Goal: Task Accomplishment & Management: Manage account settings

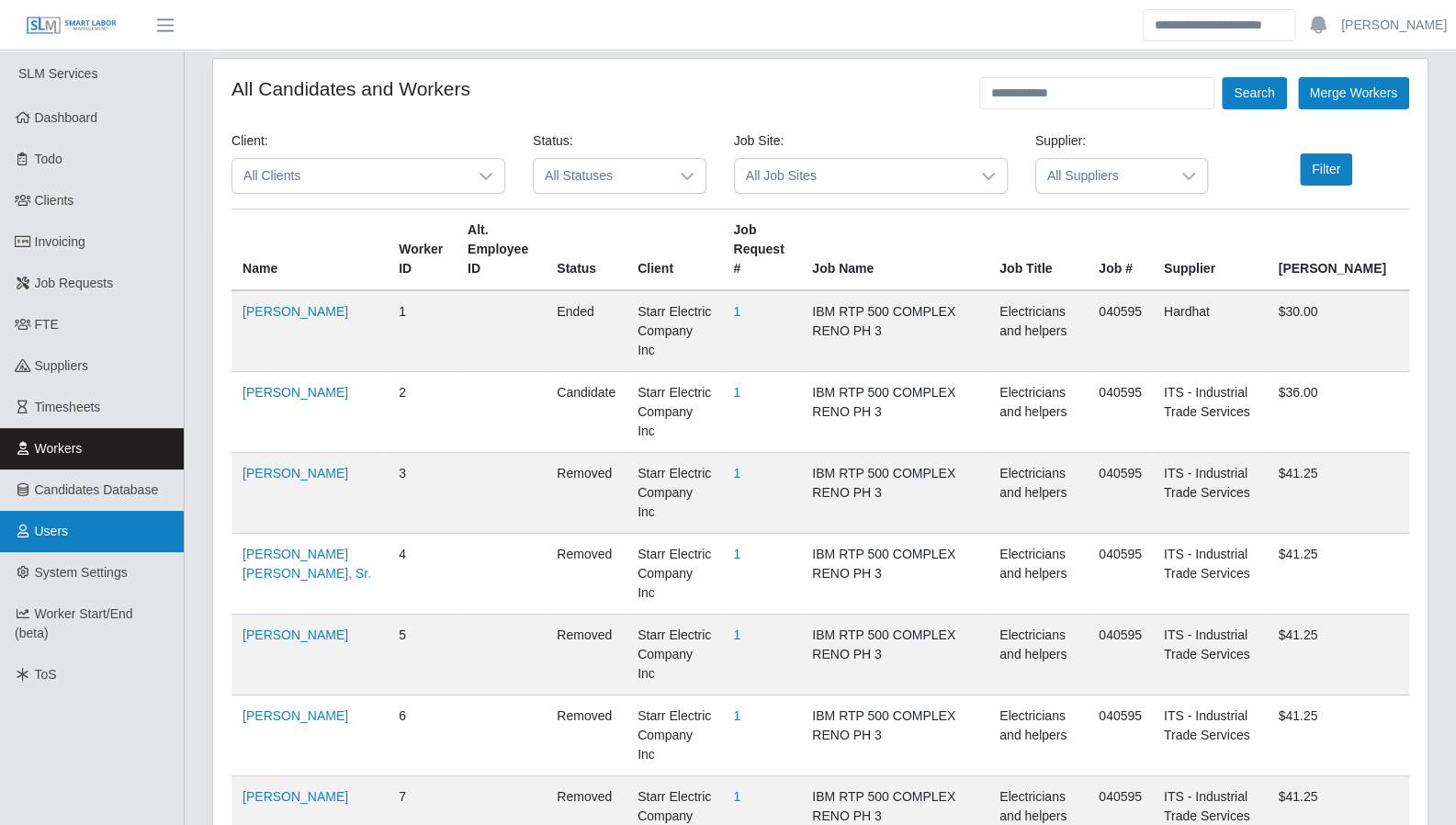
click at [57, 519] on link "Users" at bounding box center [91, 531] width 183 height 41
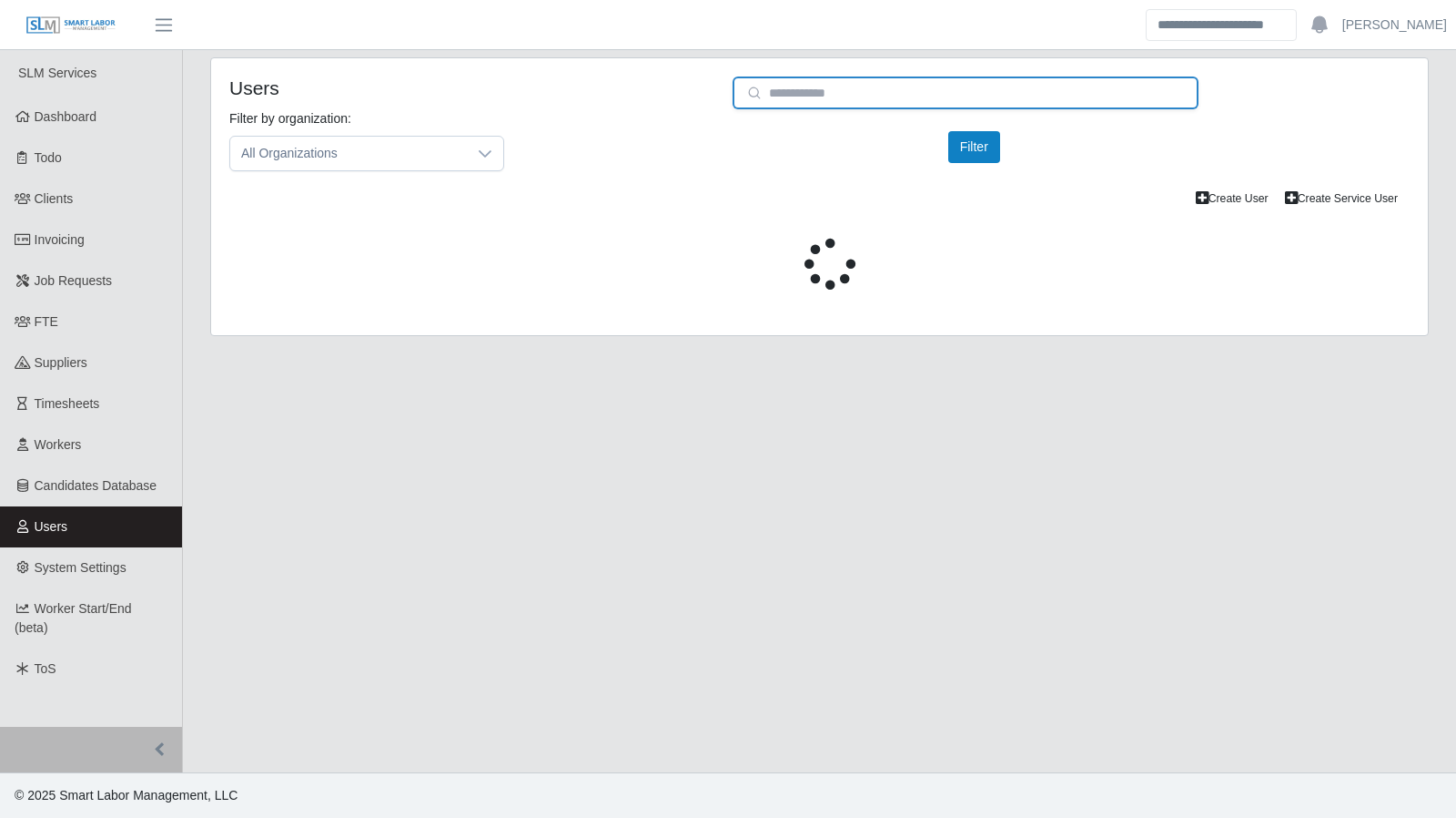
click at [828, 93] on input "email" at bounding box center [965, 93] width 466 height 33
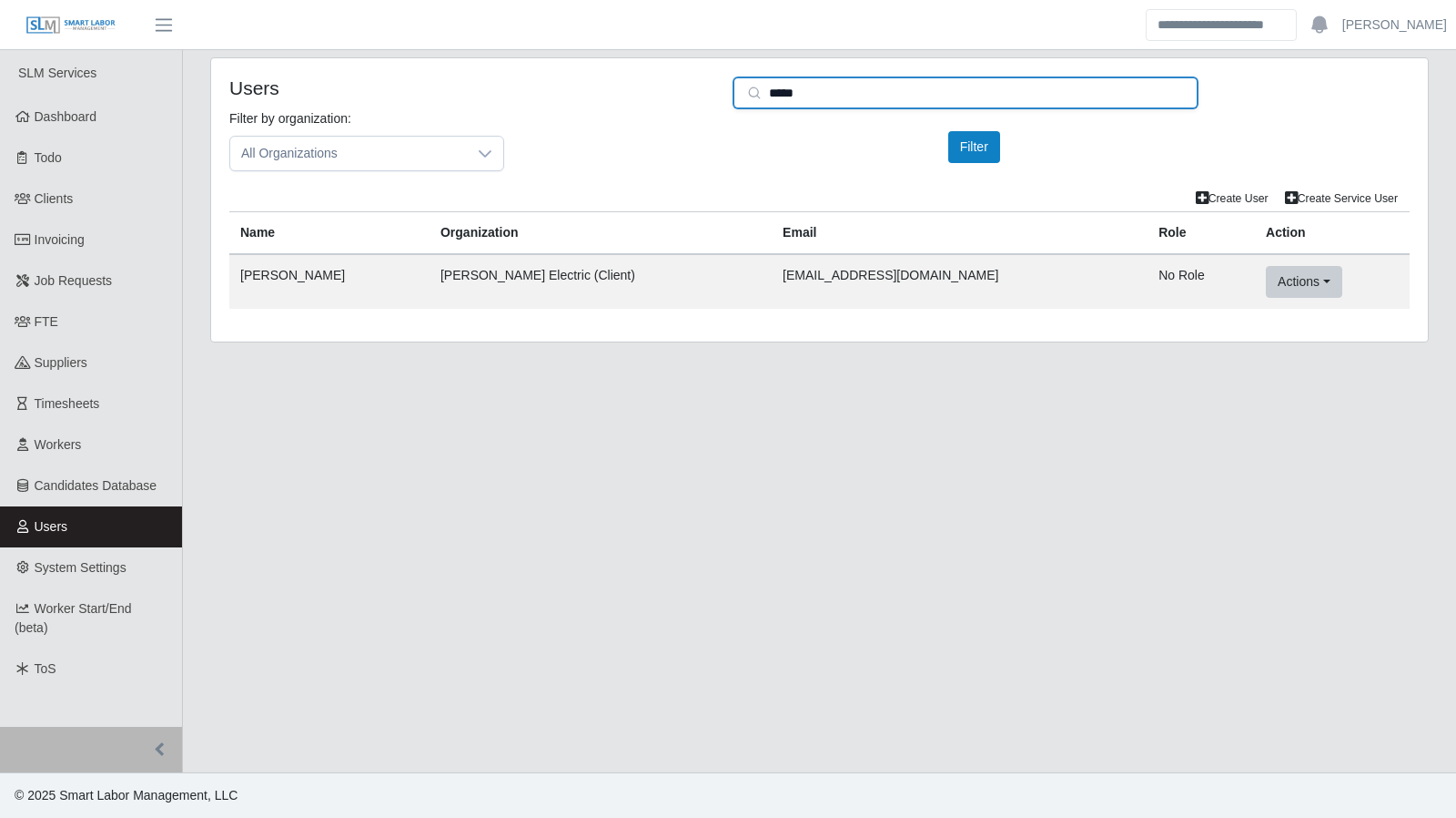
type input "*****"
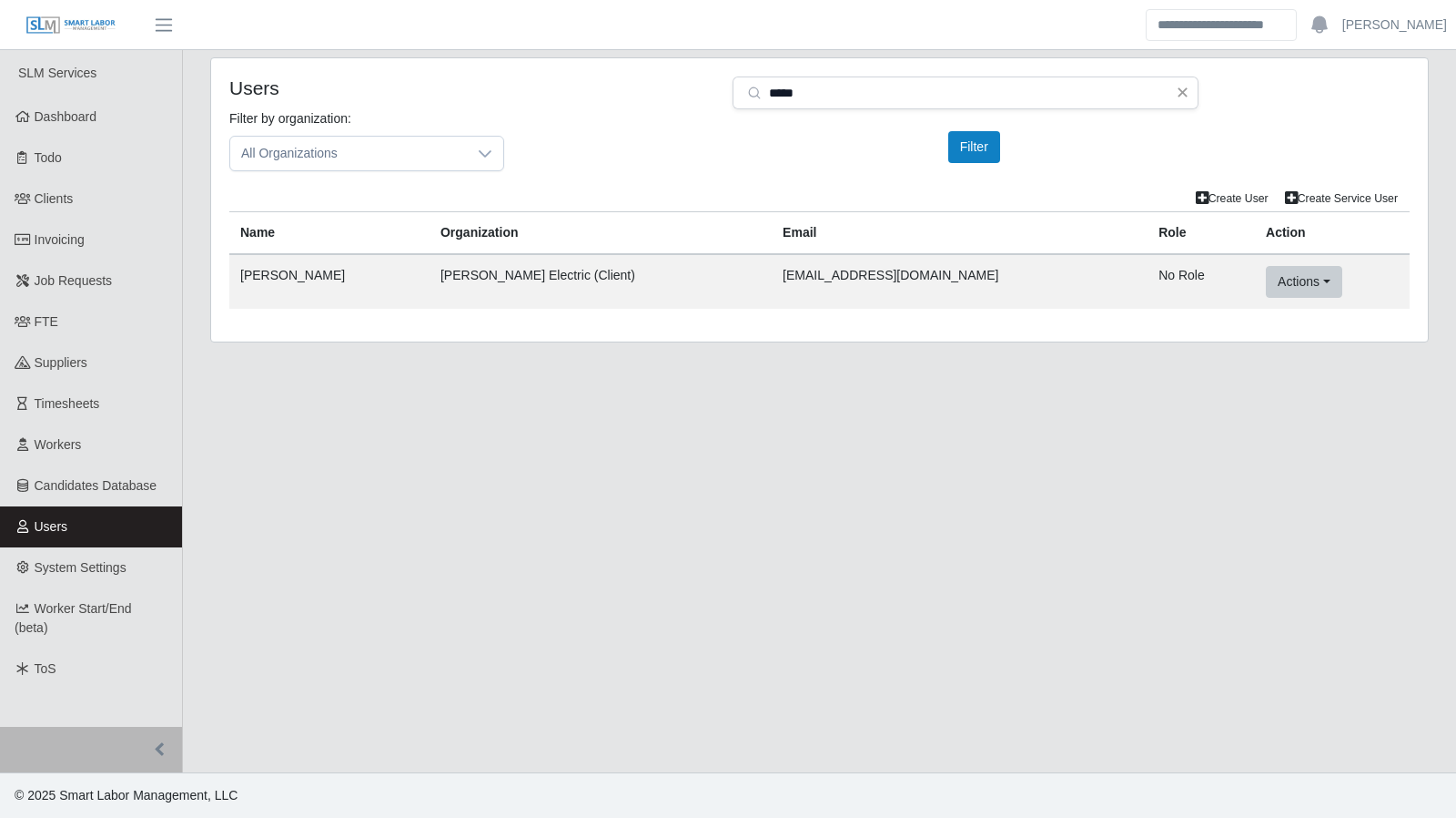
click at [259, 284] on td "[PERSON_NAME]" at bounding box center [329, 282] width 200 height 55
click at [267, 274] on td "[PERSON_NAME]" at bounding box center [329, 282] width 200 height 55
click at [1278, 280] on button "Actions" at bounding box center [1303, 282] width 76 height 32
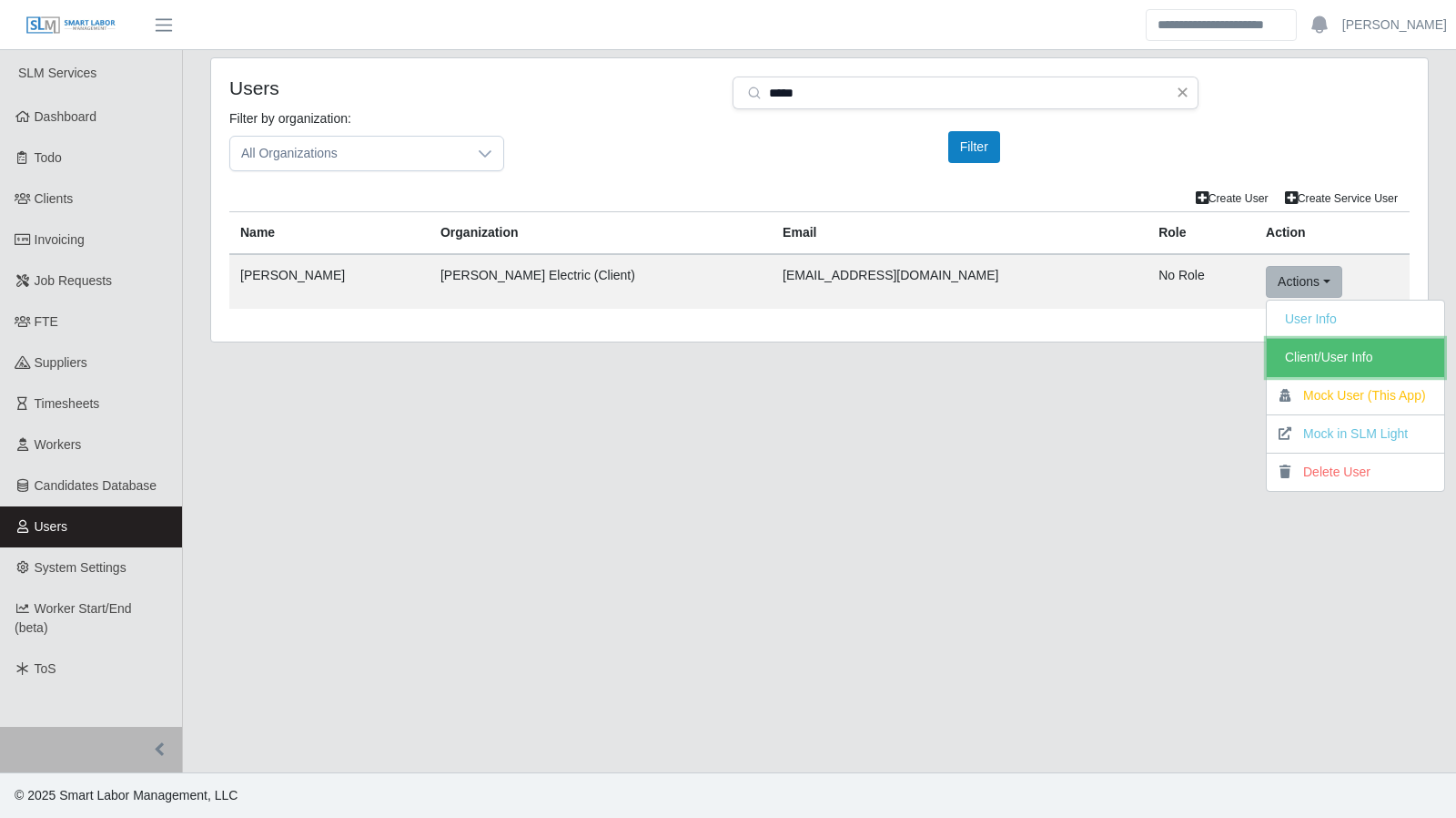
click at [1287, 356] on link "Client/User Info" at bounding box center [1356, 358] width 177 height 38
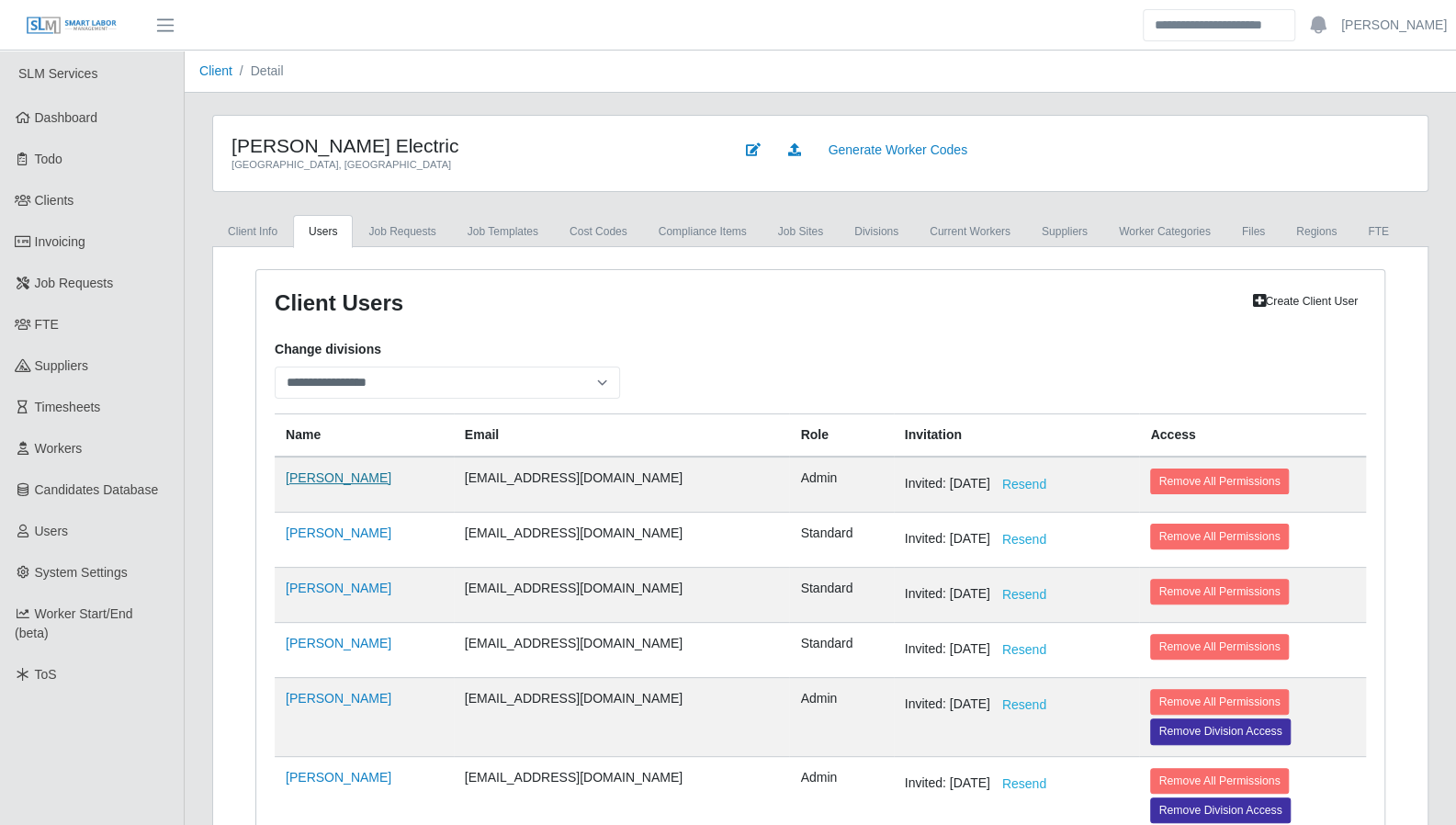
click at [332, 477] on link "[PERSON_NAME]" at bounding box center [338, 477] width 106 height 15
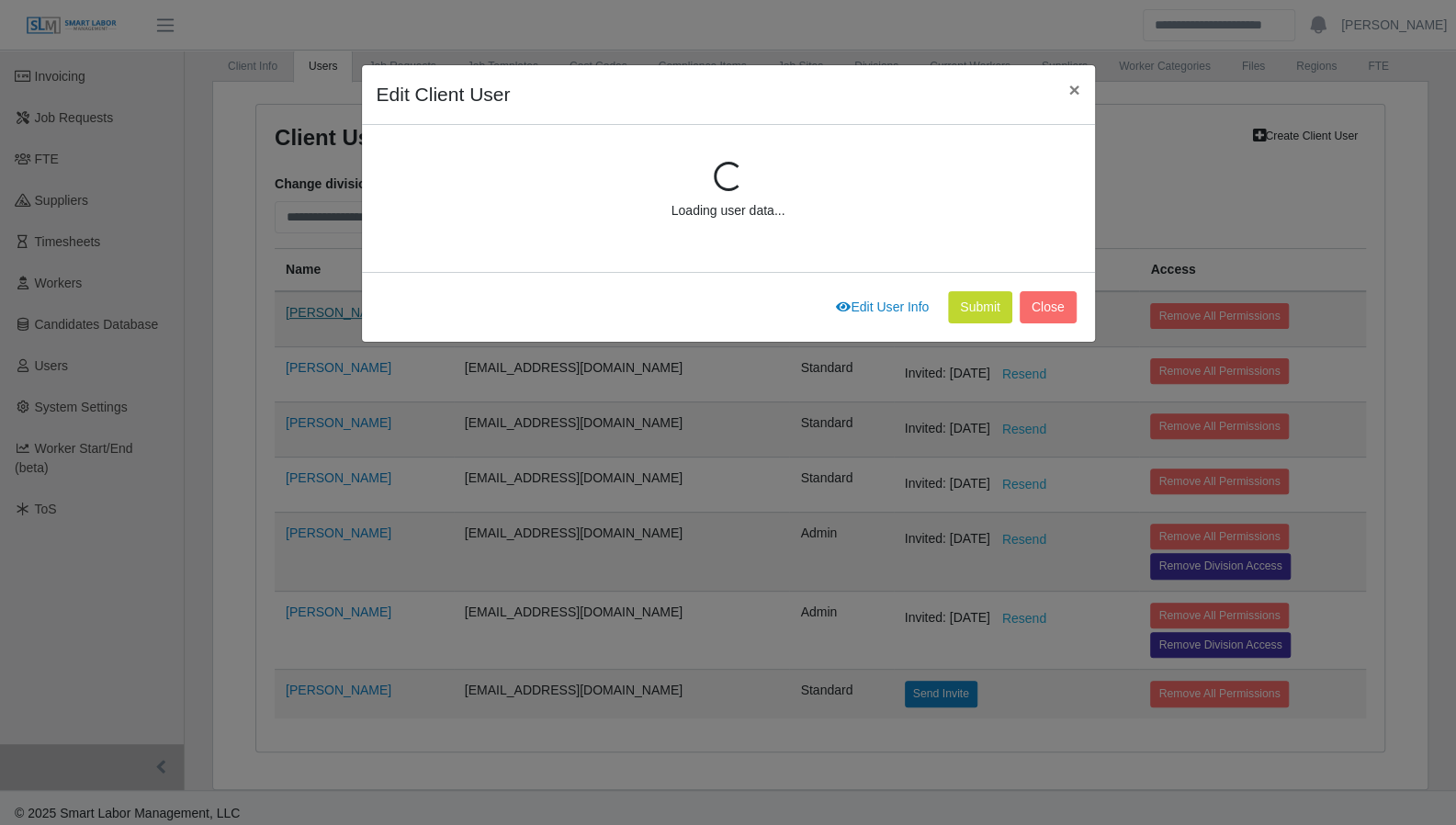
select select "*****"
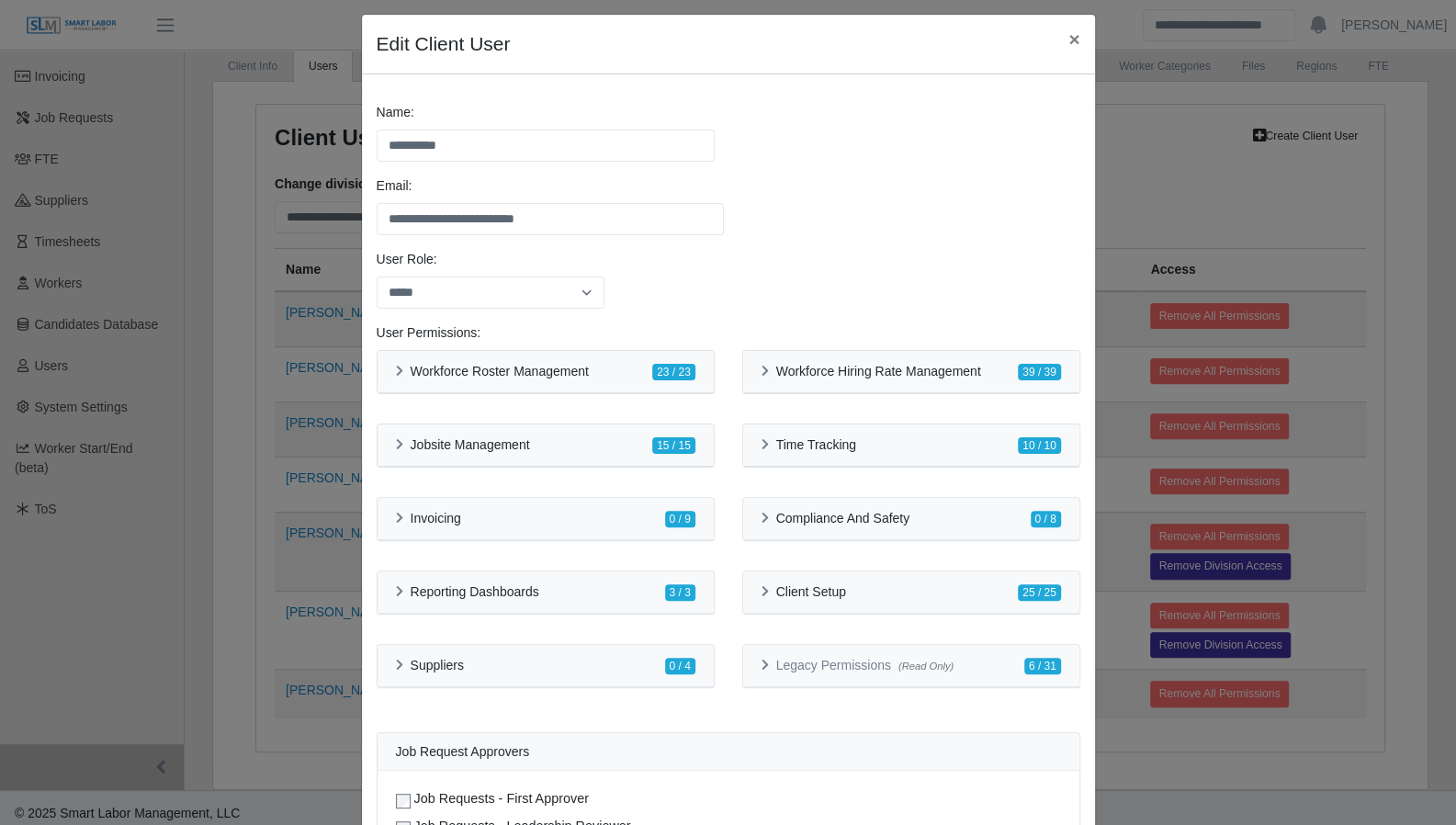
scroll to position [430, 0]
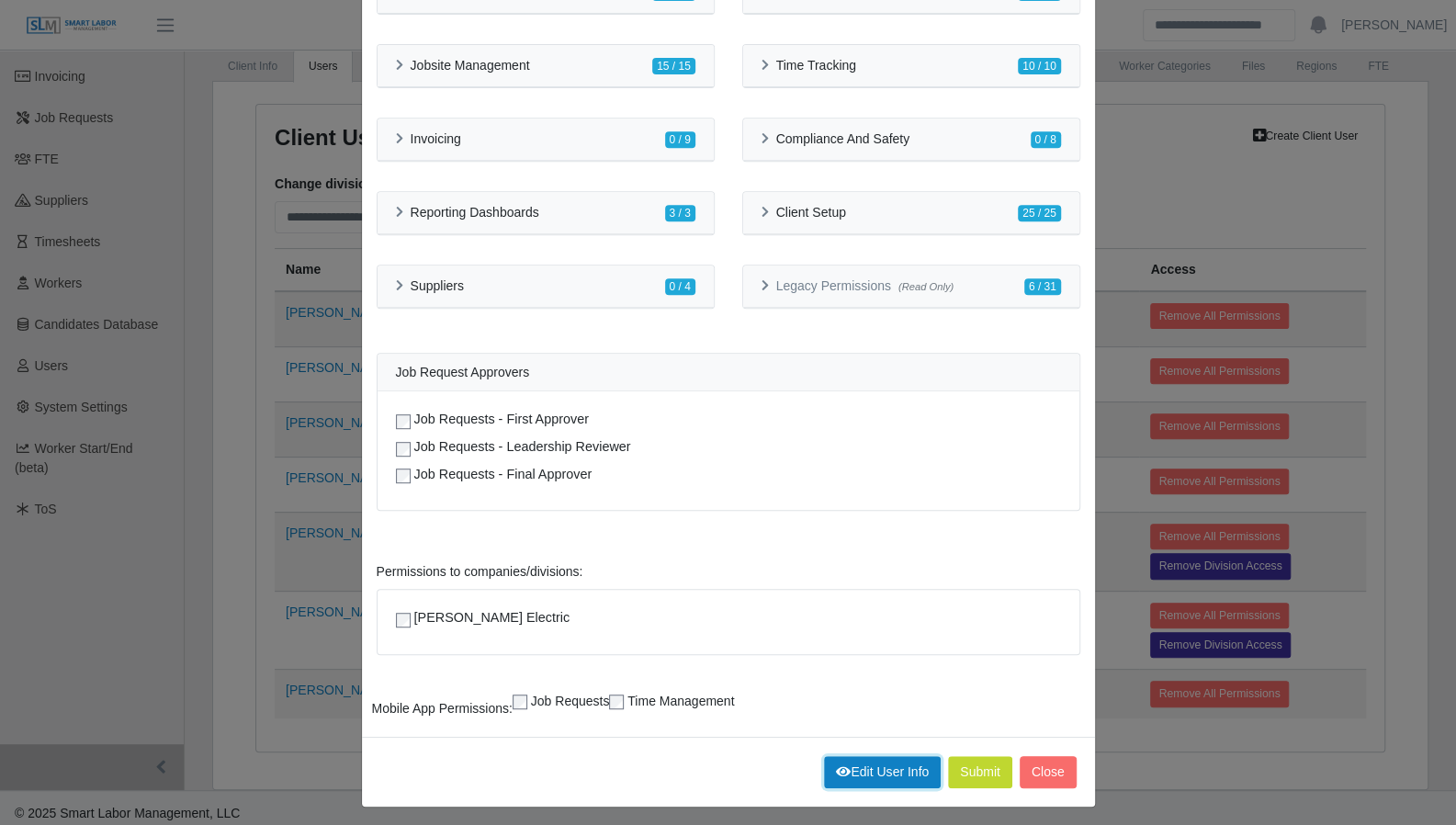
click at [894, 761] on link "Edit User Info" at bounding box center [882, 772] width 117 height 32
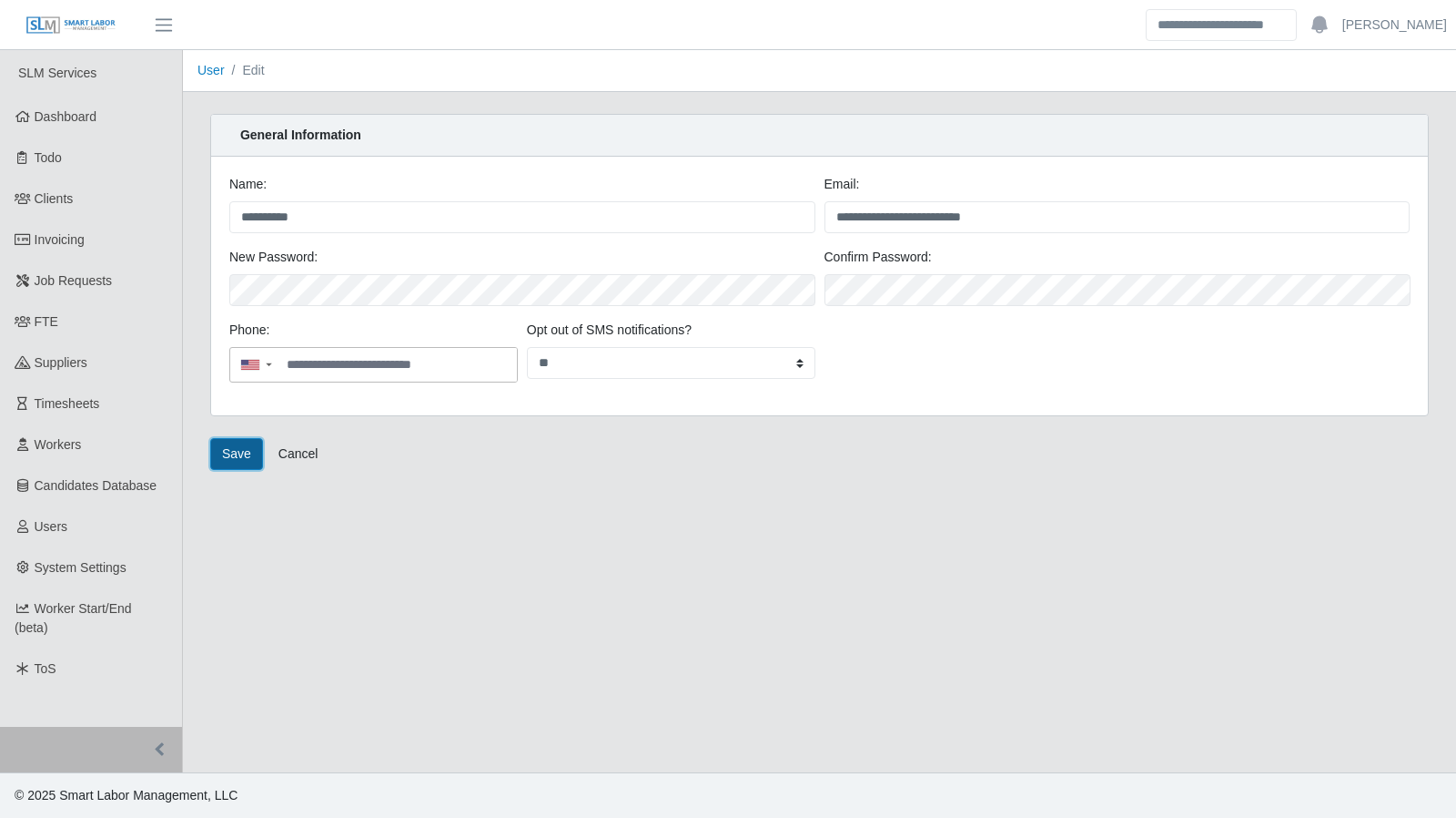
click at [231, 460] on button "Save" at bounding box center [237, 453] width 53 height 32
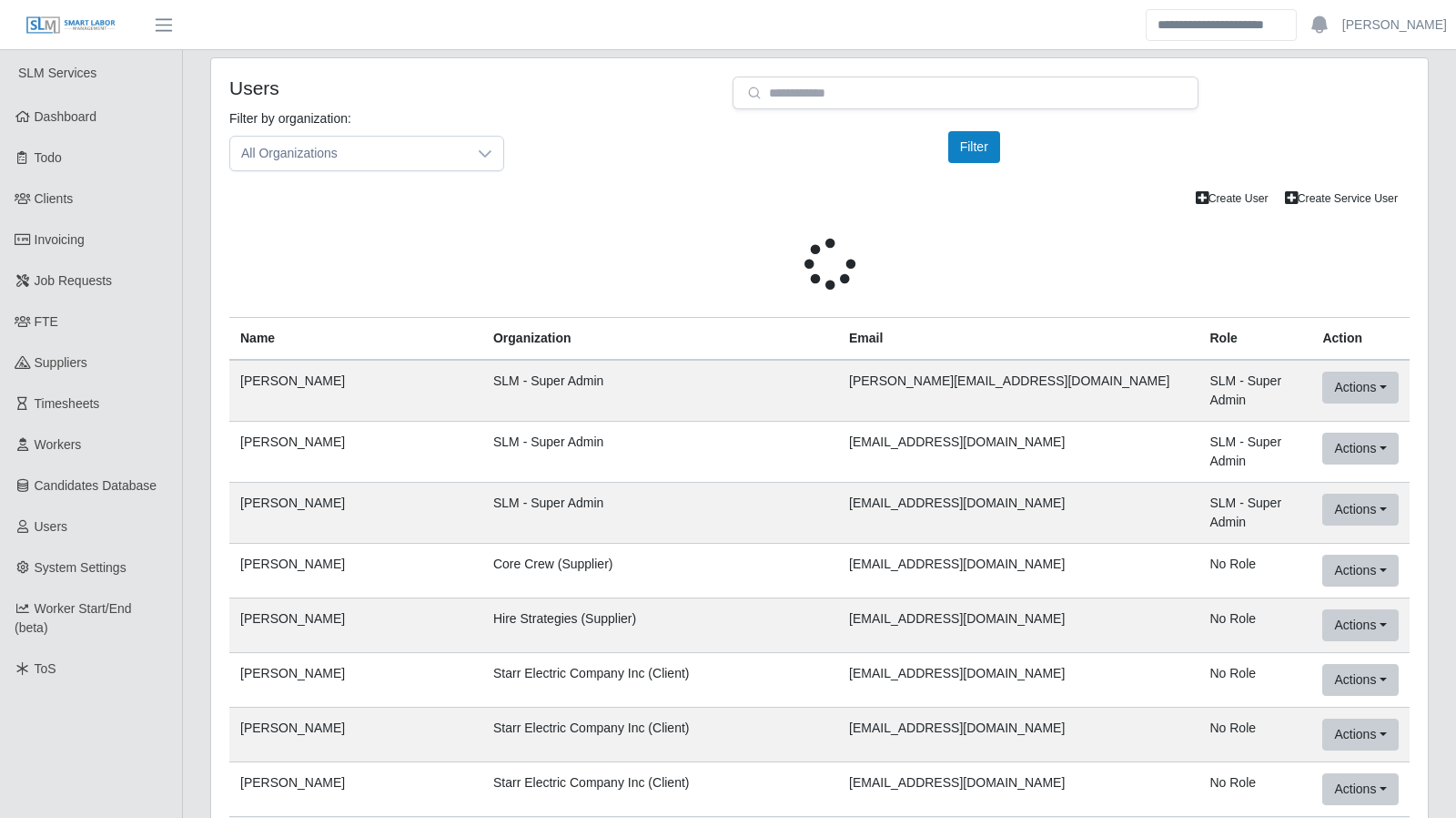
click at [1343, 24] on li at bounding box center [1320, 26] width 46 height 31
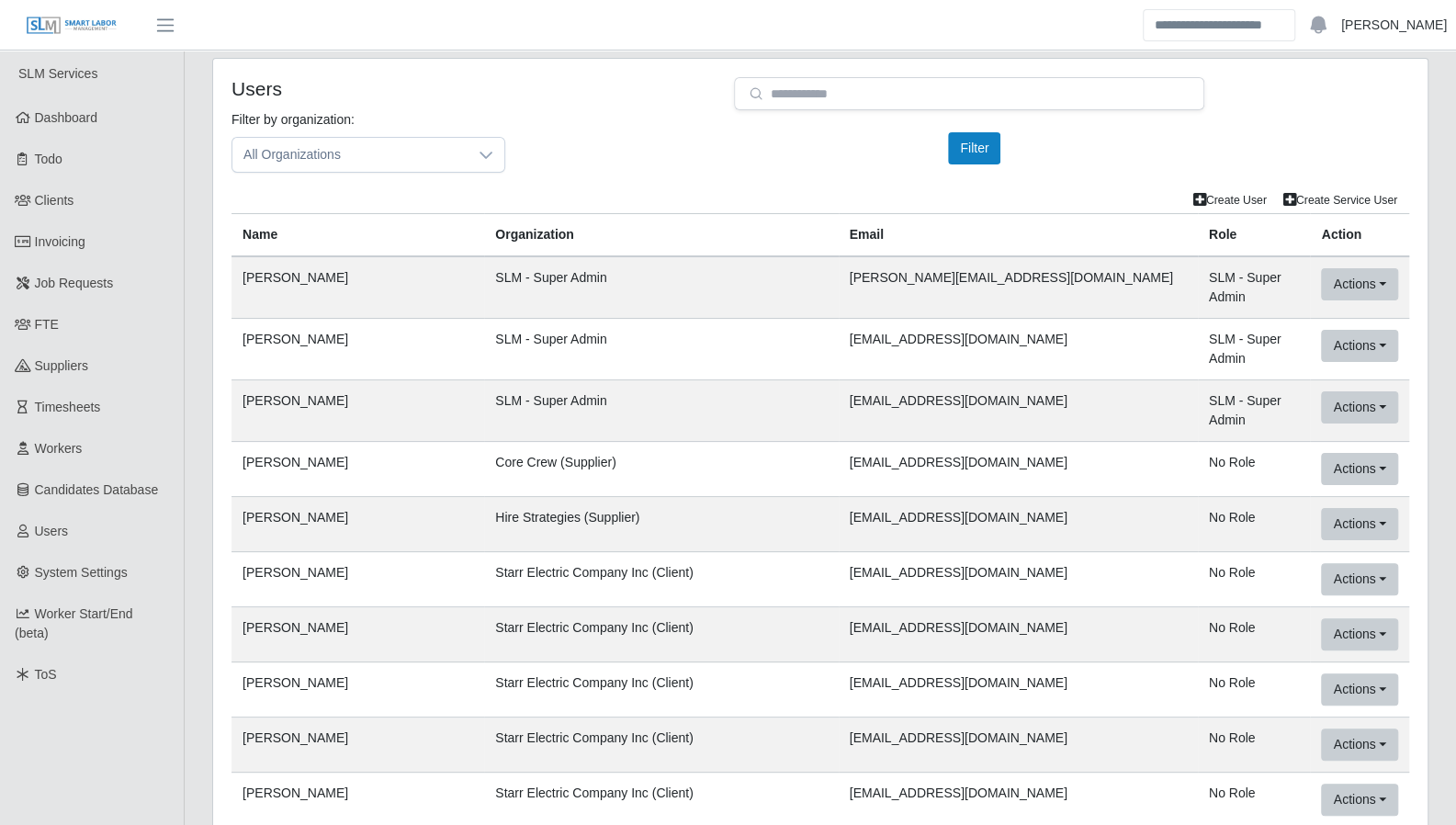
click at [1380, 24] on link "[PERSON_NAME]" at bounding box center [1394, 25] width 106 height 19
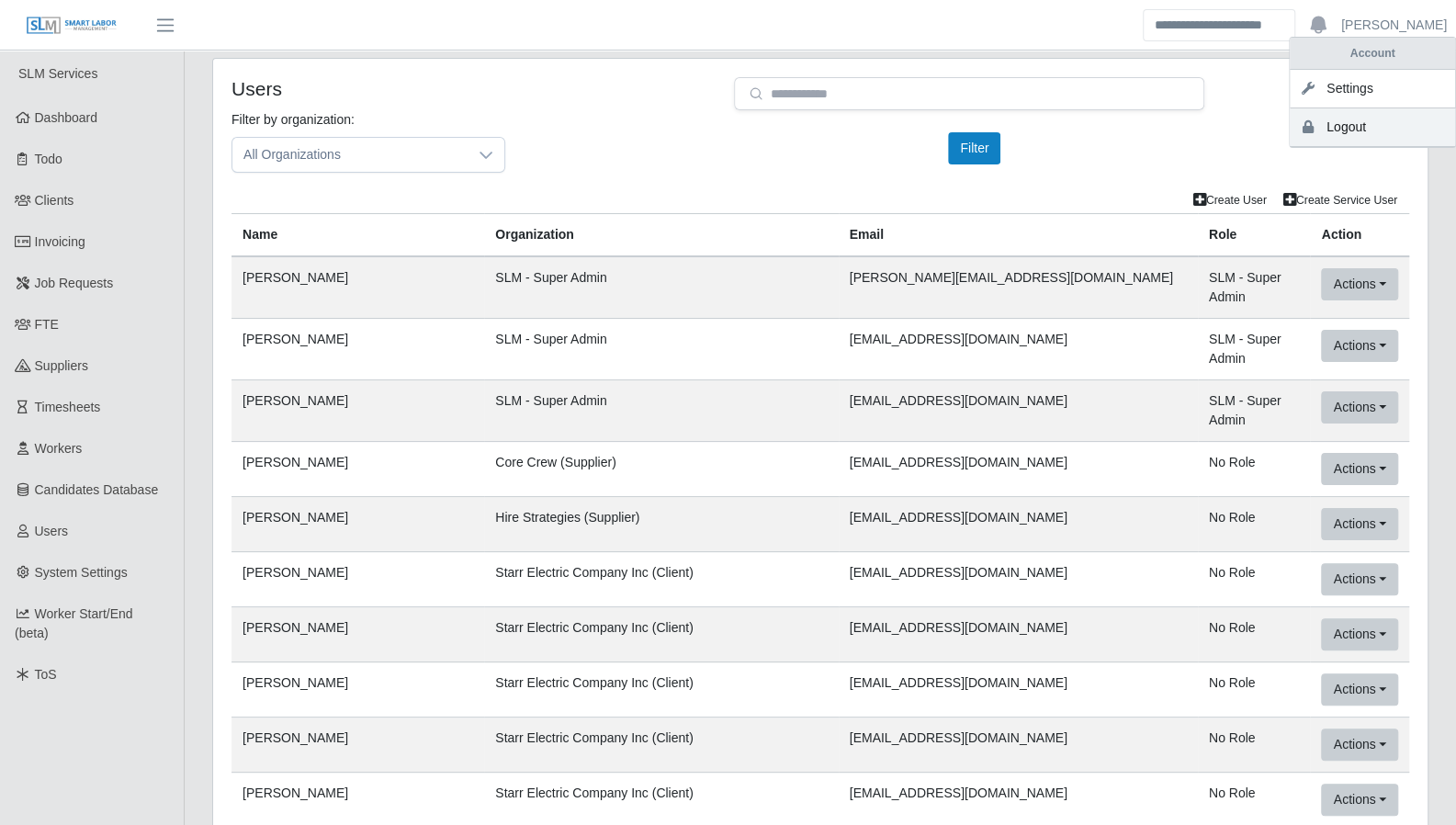
click at [1356, 129] on link "Logout" at bounding box center [1372, 128] width 165 height 39
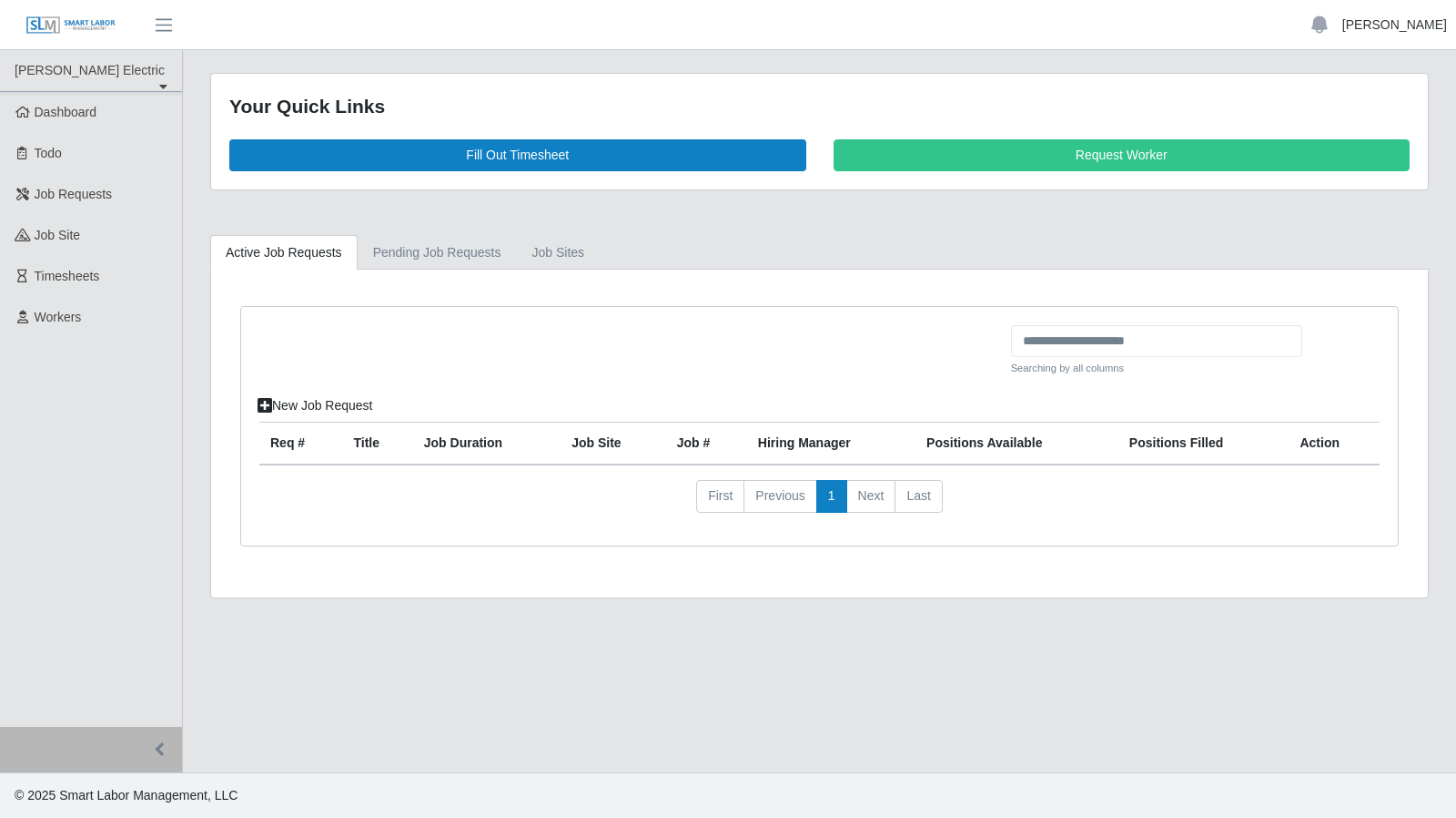
click at [1389, 27] on link "[PERSON_NAME]" at bounding box center [1395, 25] width 105 height 19
click at [1328, 131] on link "Logout" at bounding box center [1373, 127] width 164 height 38
